Goal: Find specific page/section: Find specific page/section

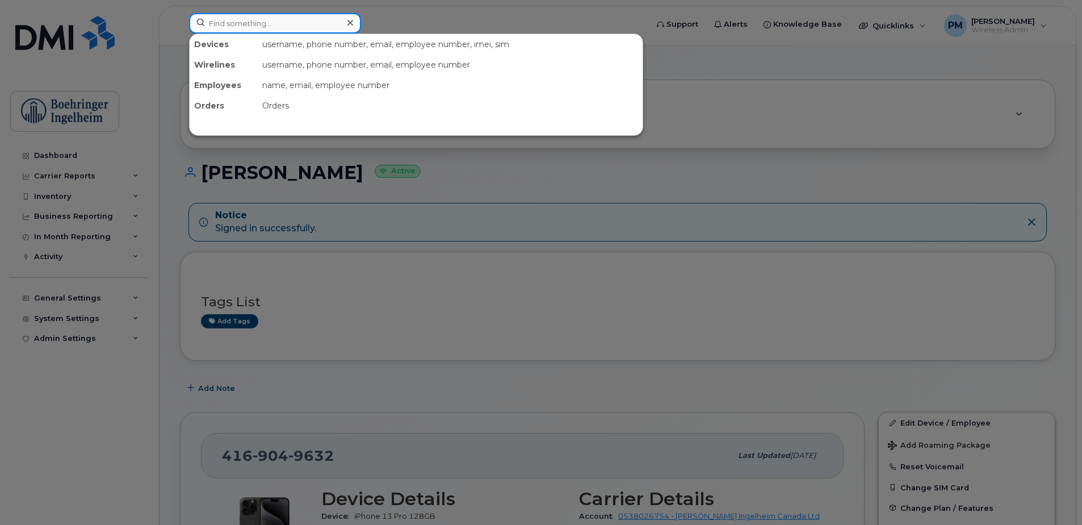
click at [263, 16] on input at bounding box center [275, 23] width 172 height 20
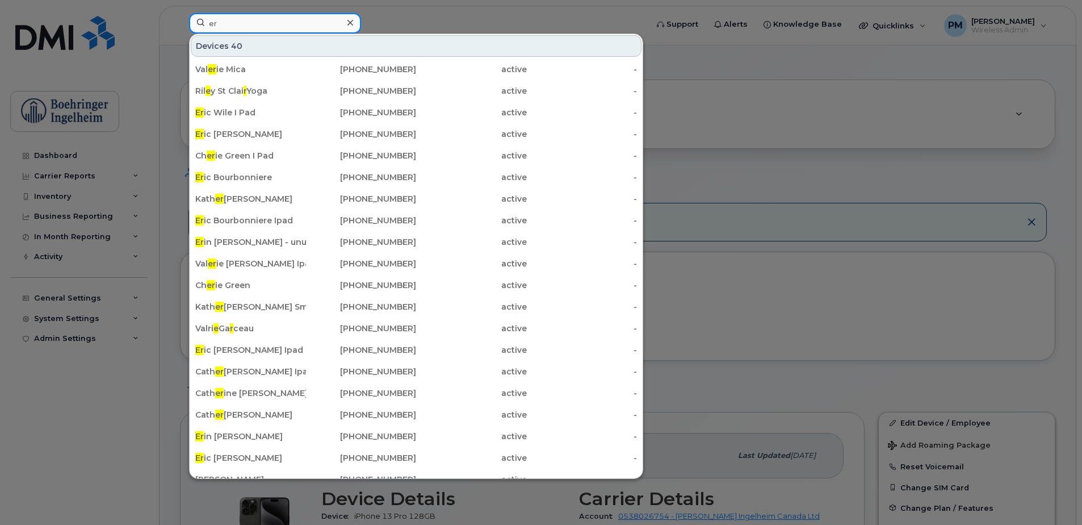
type input "e"
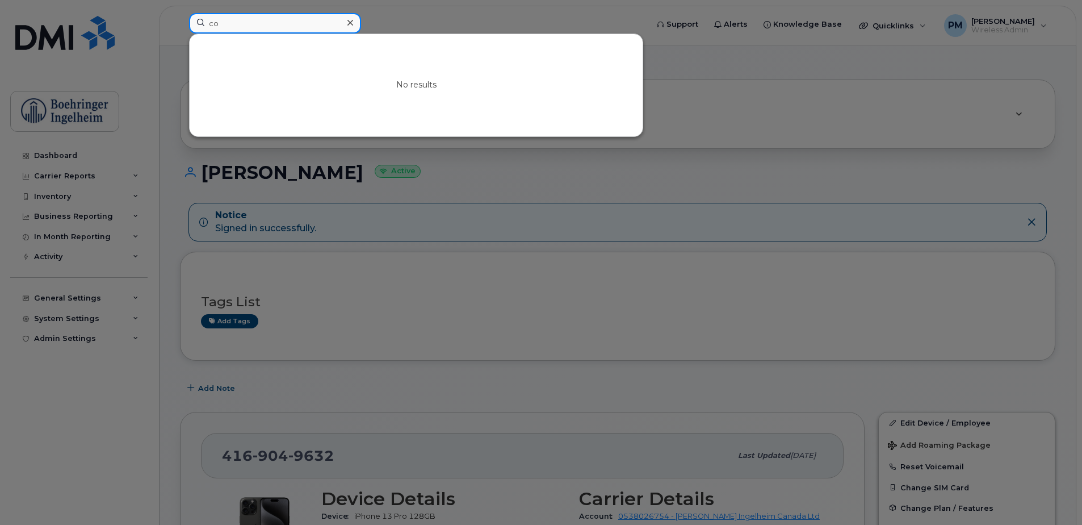
type input "c"
type input "erick"
click at [350, 23] on icon at bounding box center [351, 23] width 6 height 6
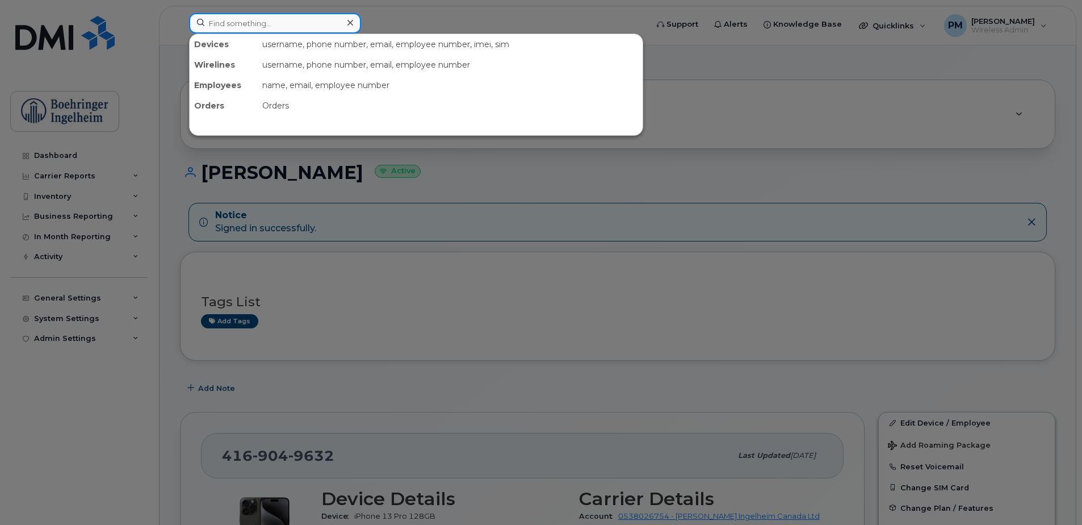
click at [248, 31] on input at bounding box center [275, 23] width 172 height 20
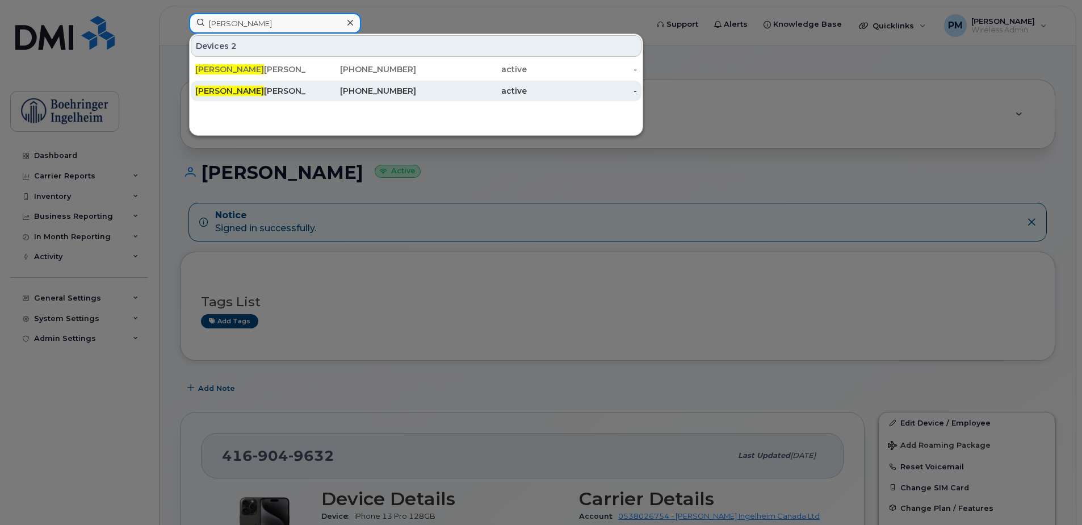
type input "simona"
click at [306, 98] on div "Simona Armenti" at bounding box center [361, 91] width 111 height 20
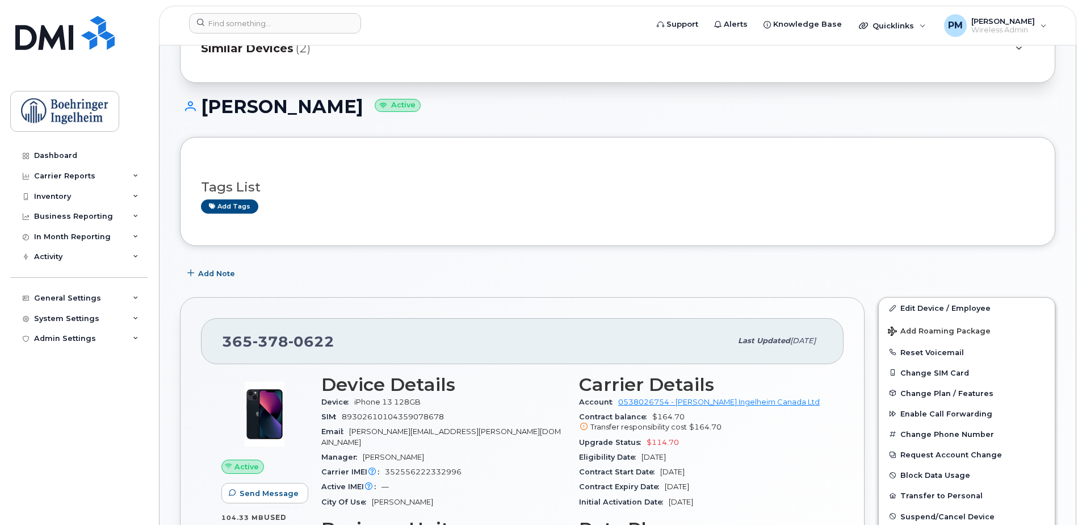
scroll to position [170, 0]
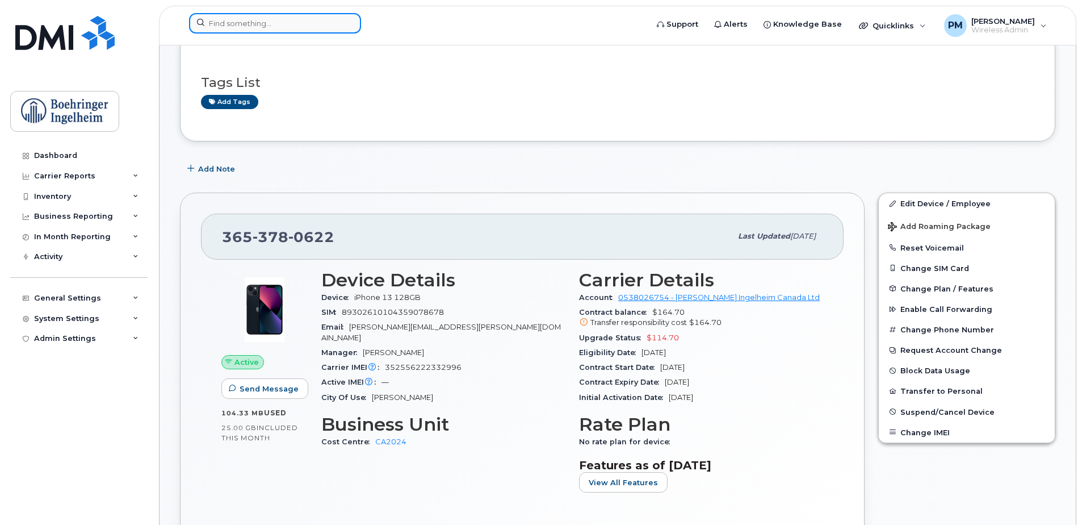
click at [295, 22] on input at bounding box center [275, 23] width 172 height 20
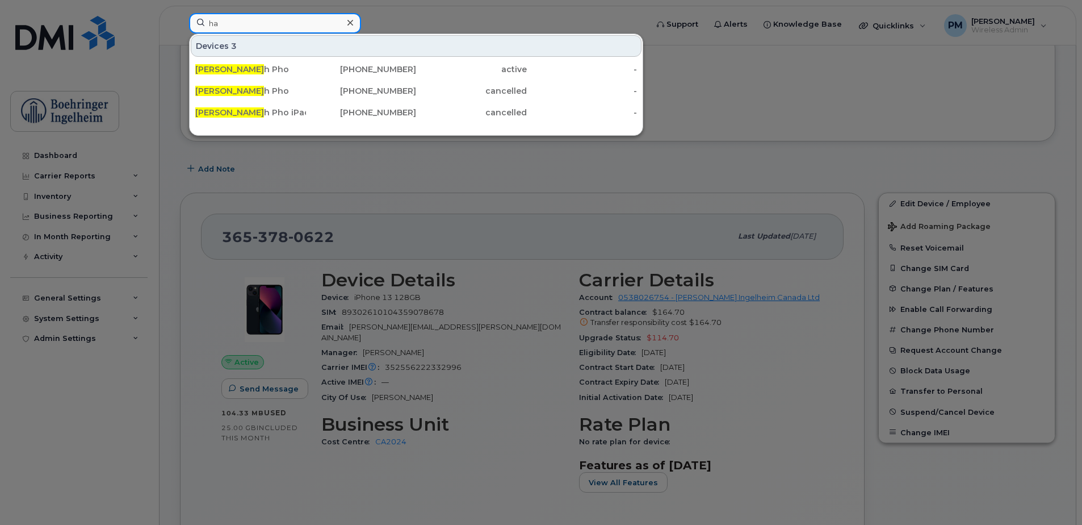
type input "h"
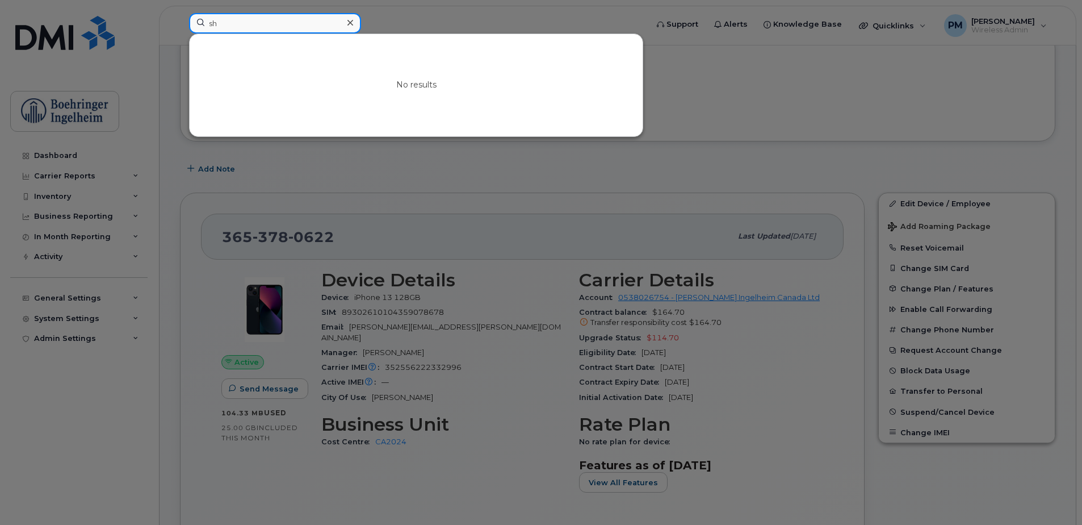
type input "s"
type input "r"
type input "e"
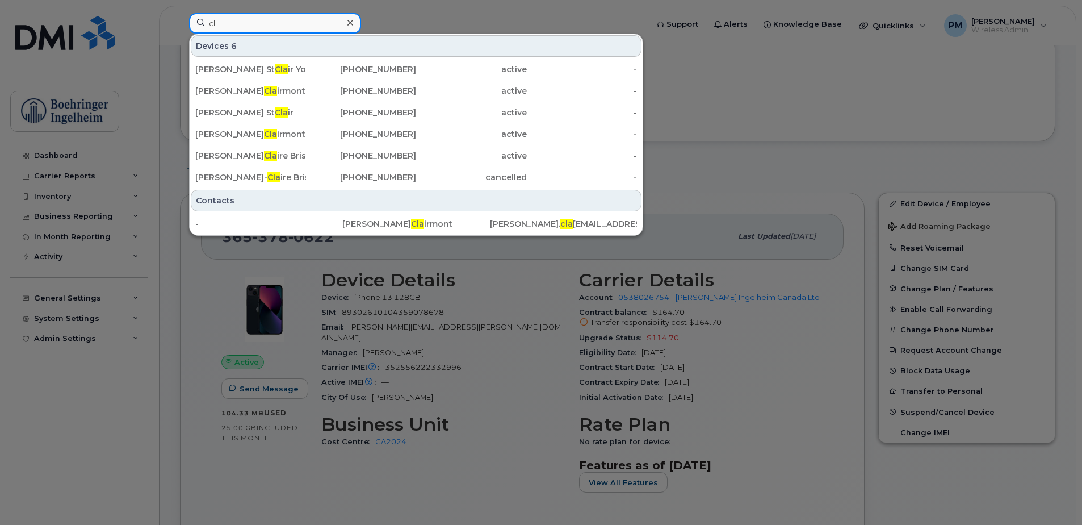
type input "c"
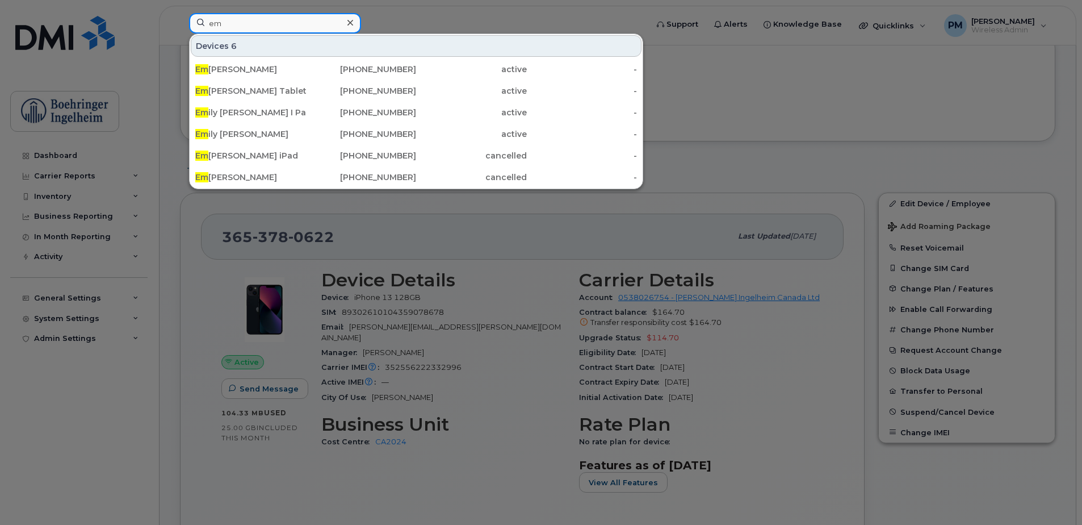
type input "e"
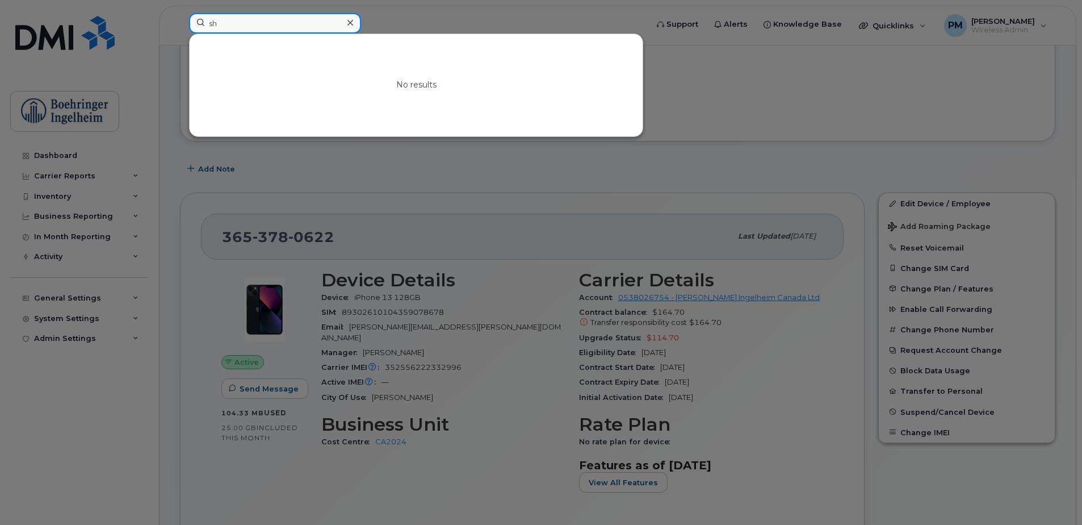
type input "s"
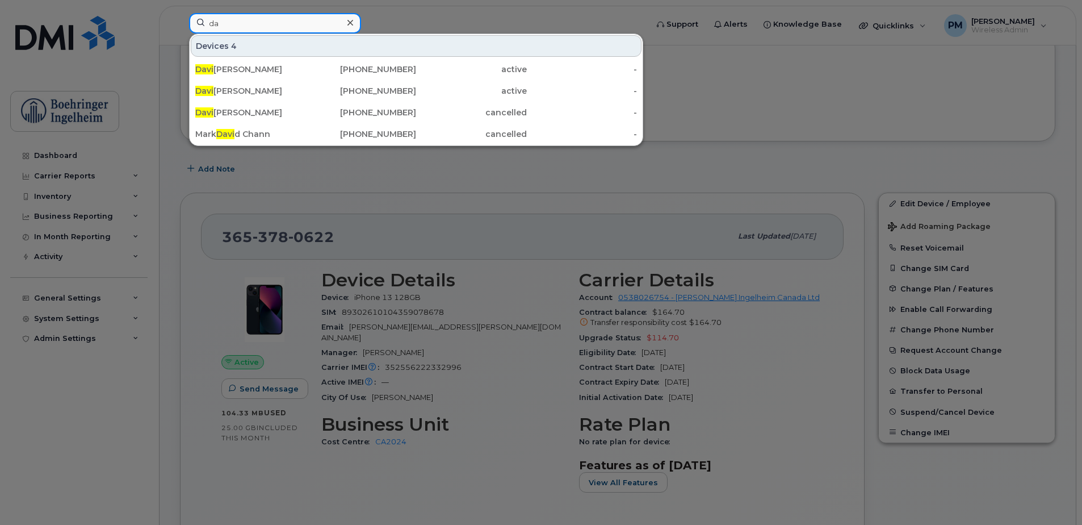
type input "d"
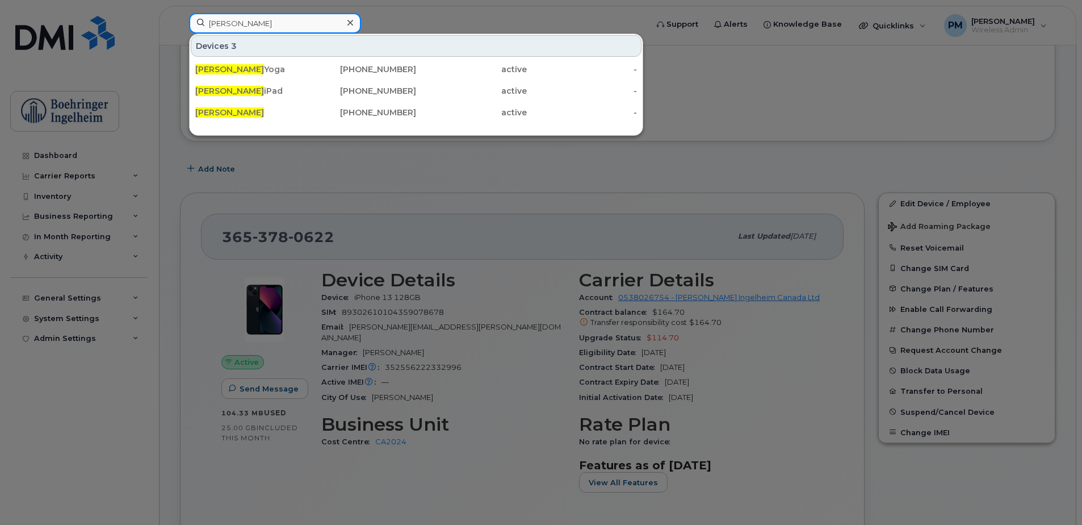
type input "melissa kim"
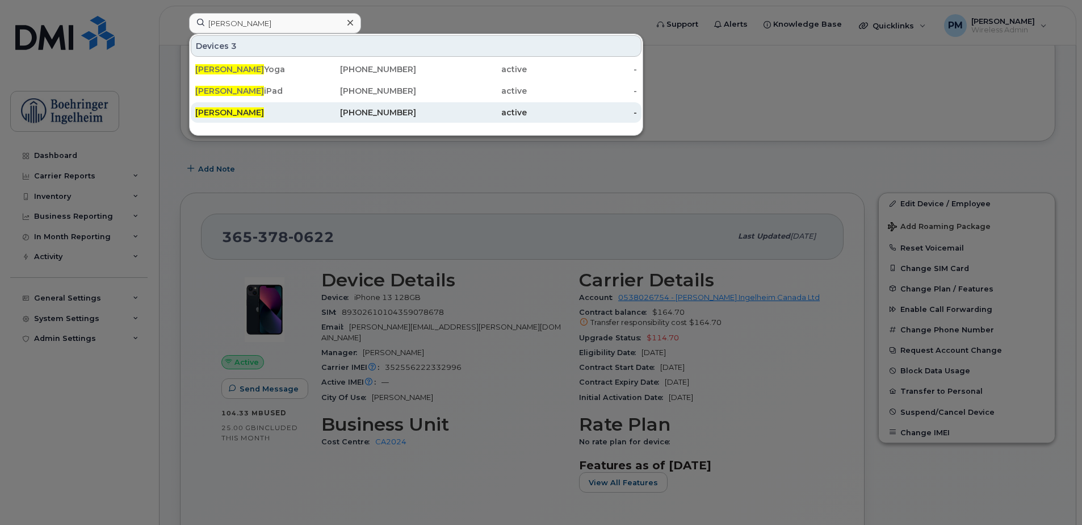
click at [294, 110] on div "[PERSON_NAME]" at bounding box center [250, 112] width 111 height 11
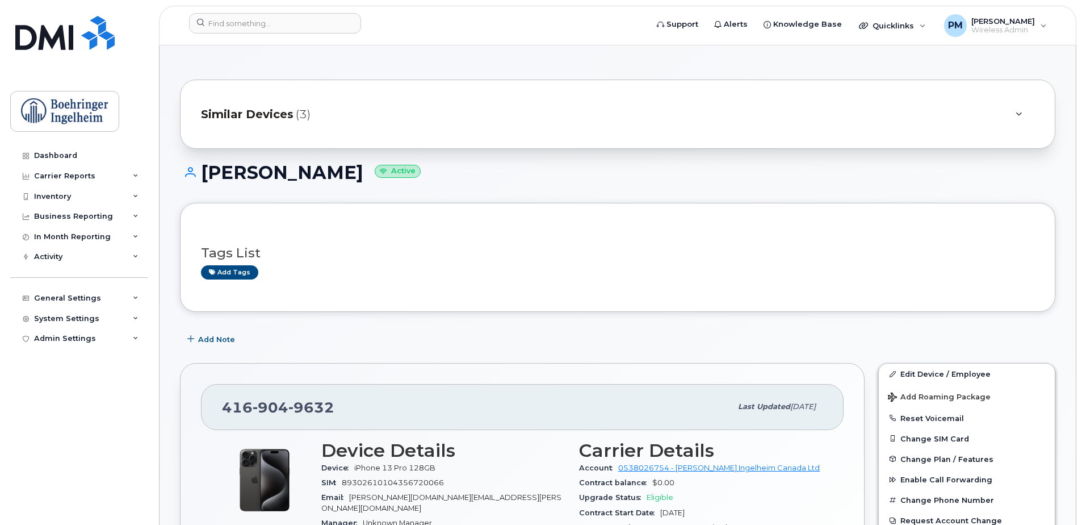
click at [292, 128] on div "Similar Devices (3)" at bounding box center [618, 114] width 876 height 69
click at [292, 122] on div "Similar Devices (3)" at bounding box center [602, 114] width 802 height 27
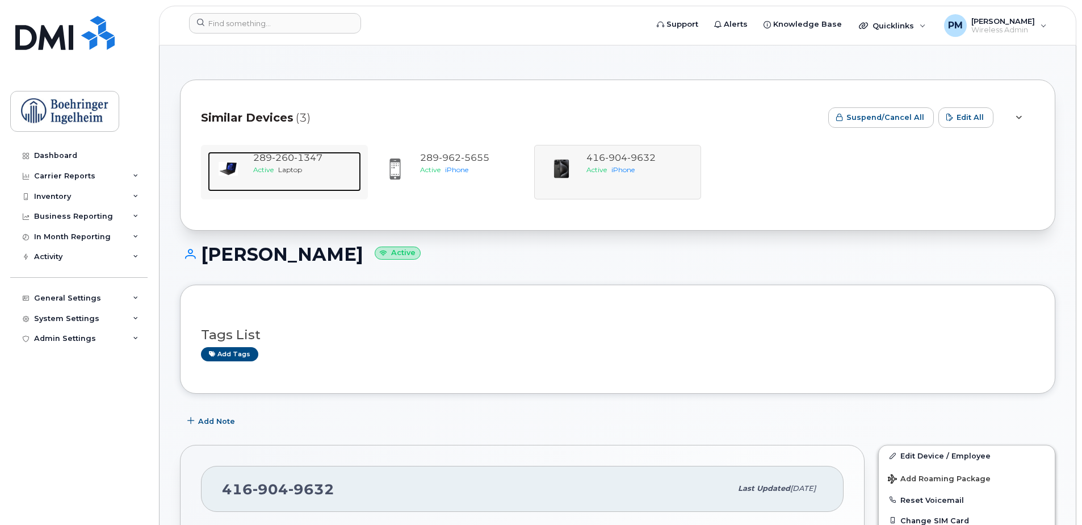
click at [297, 163] on div "289 260 1347" at bounding box center [304, 158] width 103 height 13
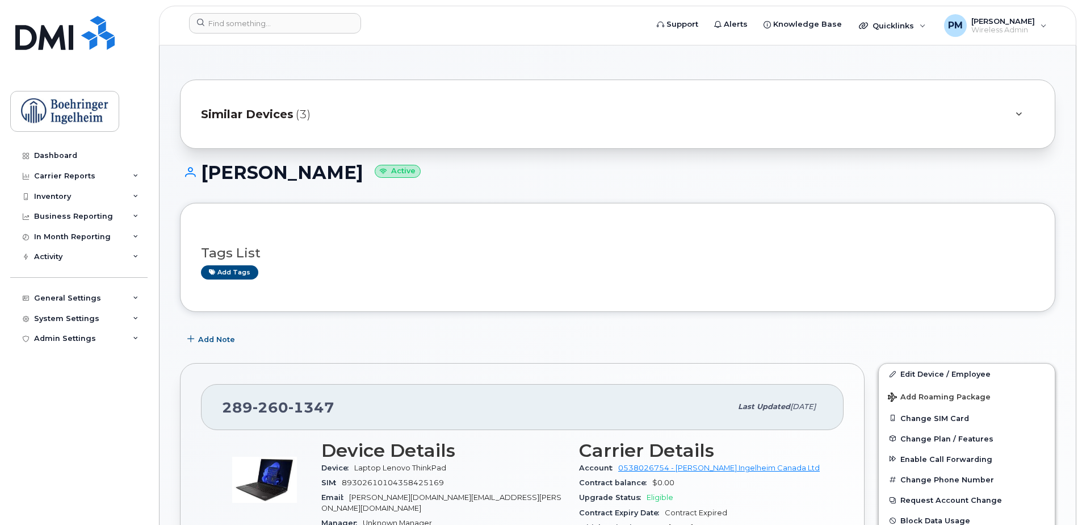
click at [292, 104] on div "Similar Devices (3)" at bounding box center [602, 114] width 802 height 27
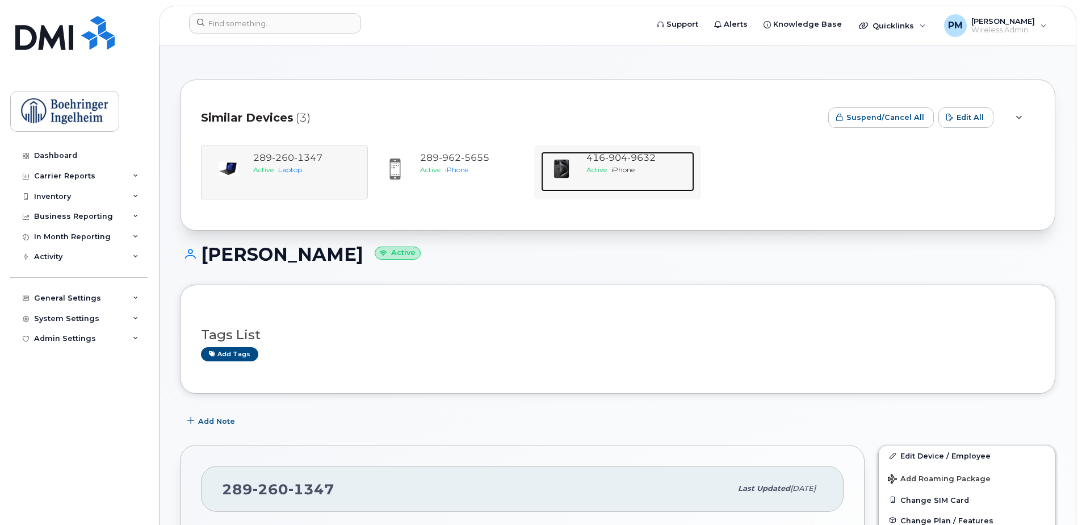
click at [627, 160] on span "904" at bounding box center [641, 157] width 28 height 11
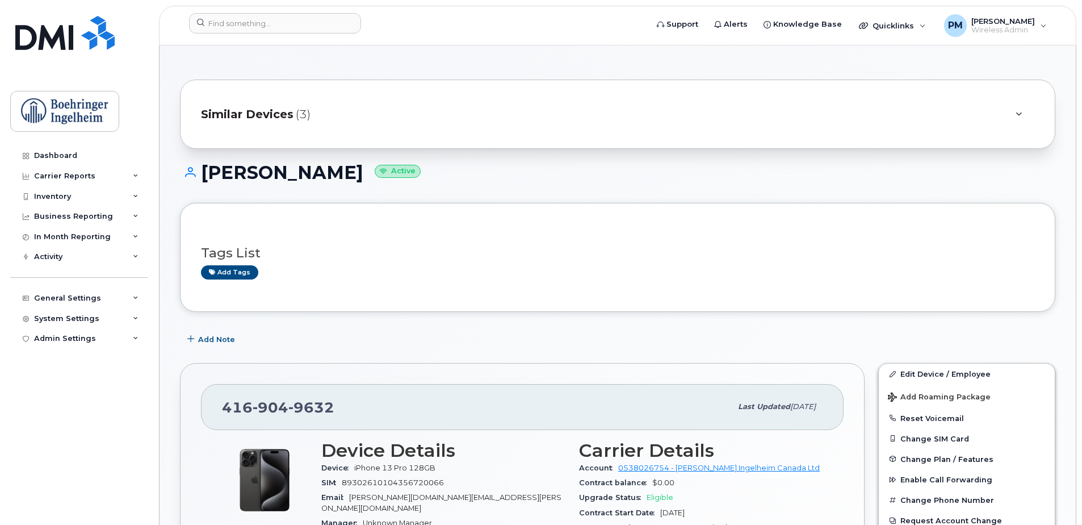
click at [285, 116] on span "Similar Devices" at bounding box center [247, 114] width 93 height 16
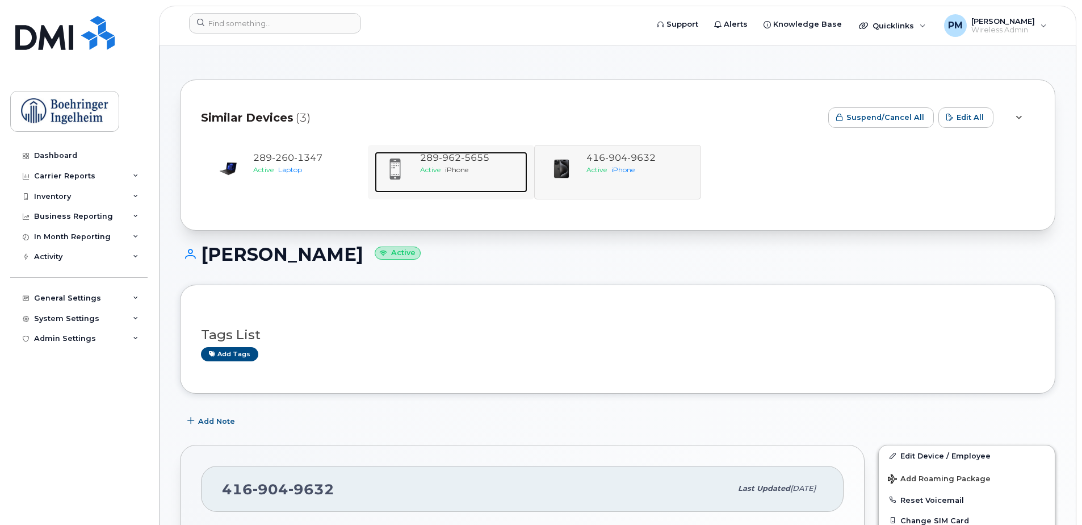
click at [421, 156] on span "[PHONE_NUMBER]" at bounding box center [454, 157] width 69 height 11
